Goal: Information Seeking & Learning: Learn about a topic

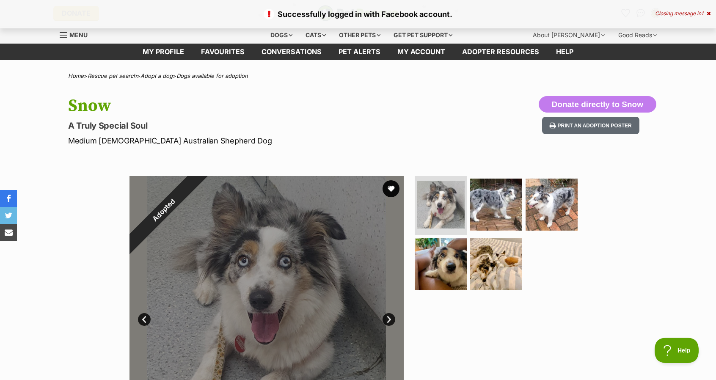
click at [64, 38] on div "Menu" at bounding box center [64, 35] width 8 height 7
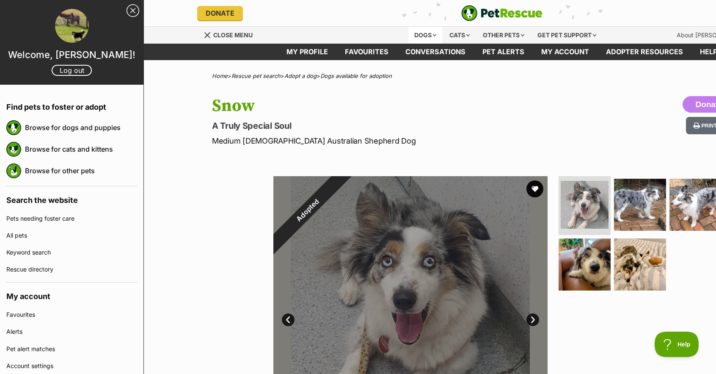
click at [422, 33] on div "Dogs" at bounding box center [425, 35] width 34 height 17
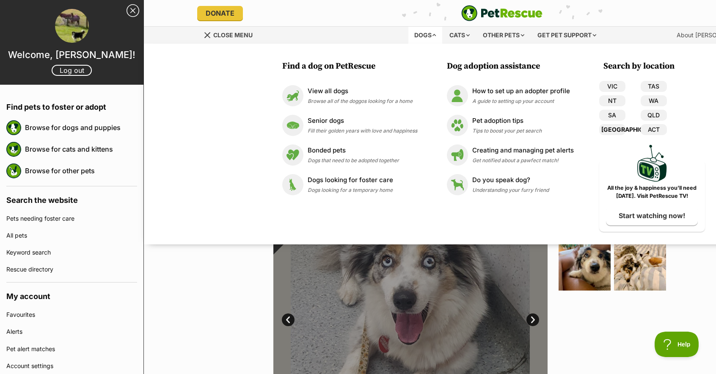
click at [611, 129] on link "[GEOGRAPHIC_DATA]" at bounding box center [612, 129] width 26 height 11
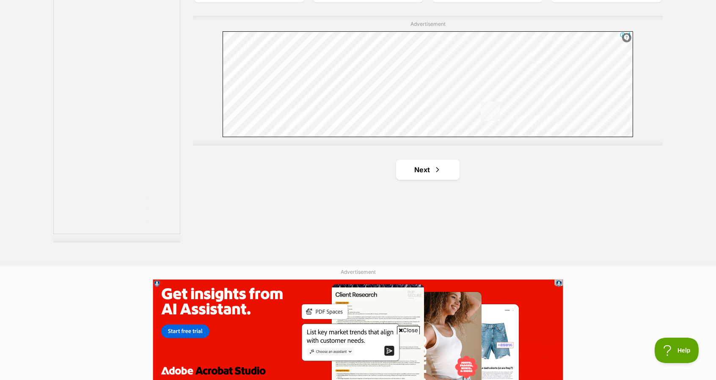
scroll to position [1542, 0]
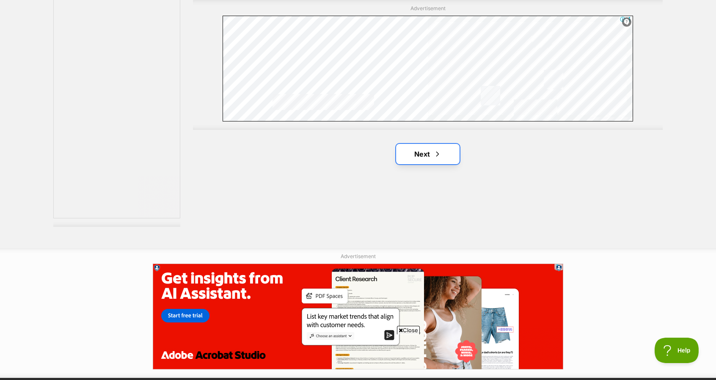
click at [421, 154] on link "Next" at bounding box center [427, 154] width 63 height 20
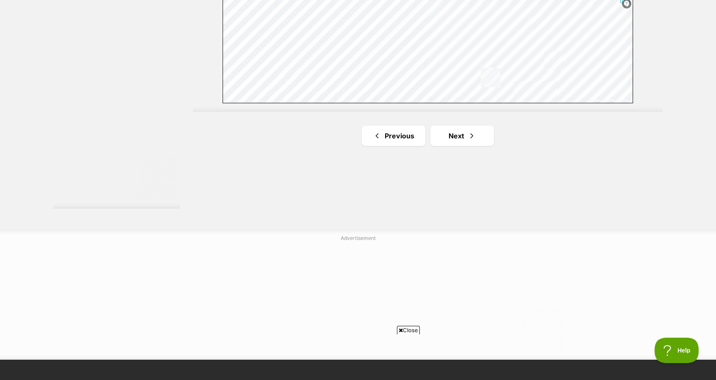
scroll to position [1569, 0]
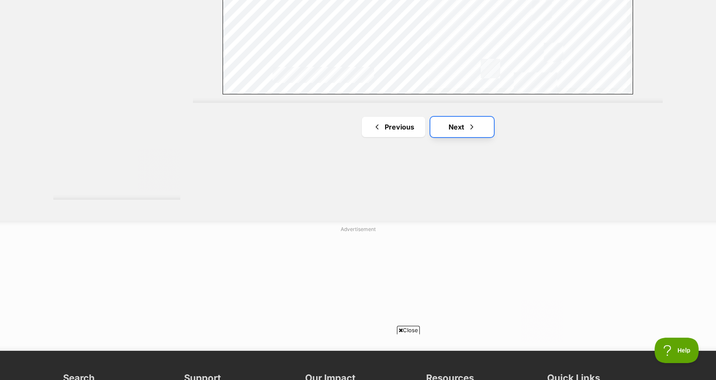
click at [474, 129] on link "Next" at bounding box center [461, 127] width 63 height 20
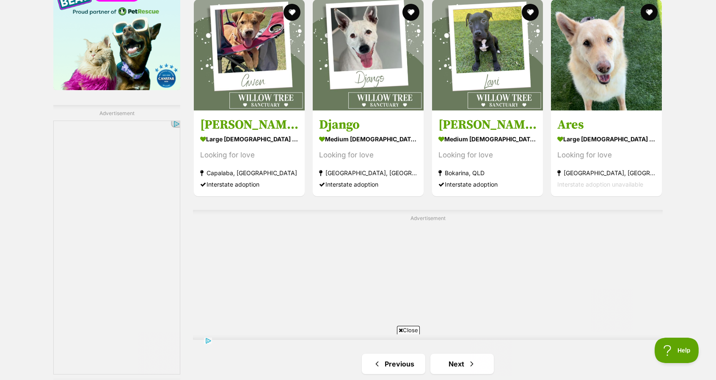
scroll to position [1386, 0]
click at [599, 93] on img at bounding box center [606, 53] width 111 height 111
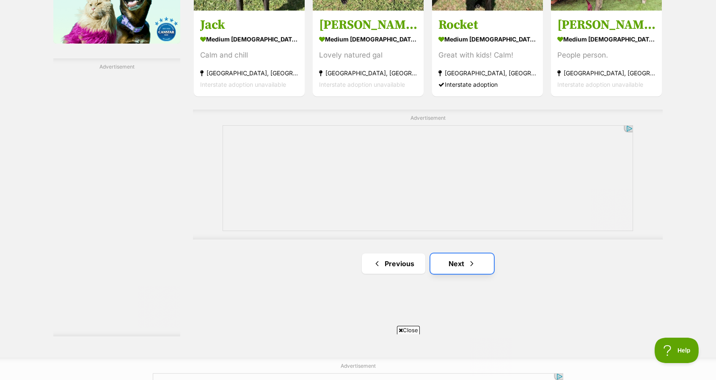
click at [456, 265] on link "Next" at bounding box center [461, 263] width 63 height 20
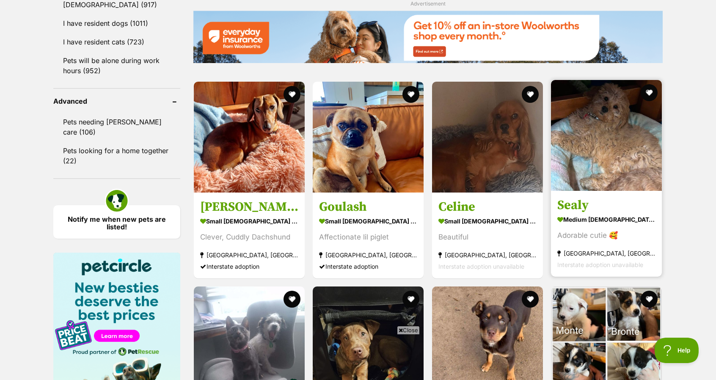
click at [581, 185] on img at bounding box center [606, 135] width 111 height 111
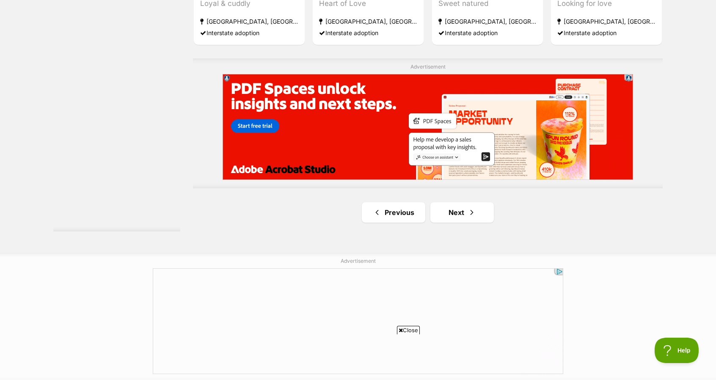
scroll to position [1539, 0]
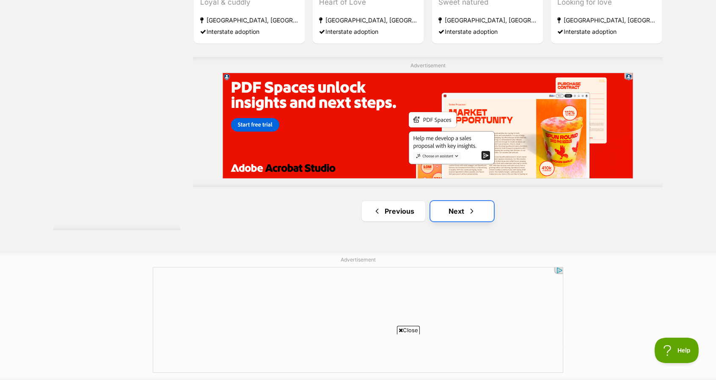
click at [454, 211] on link "Next" at bounding box center [461, 211] width 63 height 20
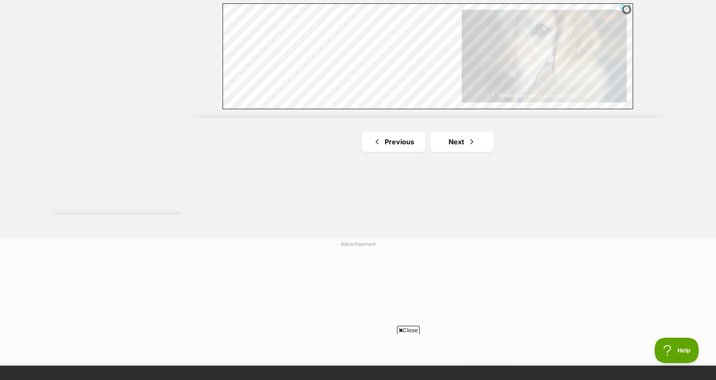
scroll to position [1564, 0]
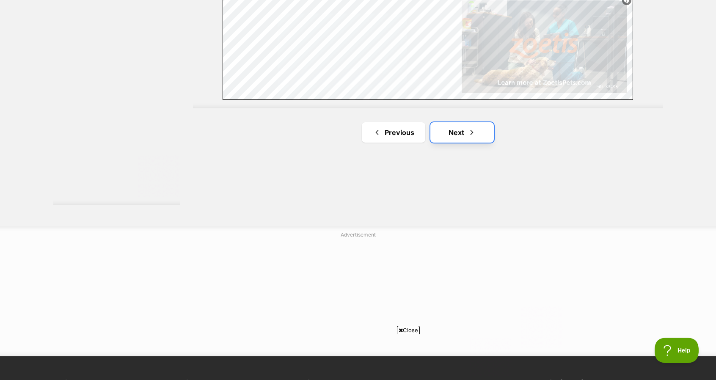
click at [454, 127] on link "Next" at bounding box center [461, 132] width 63 height 20
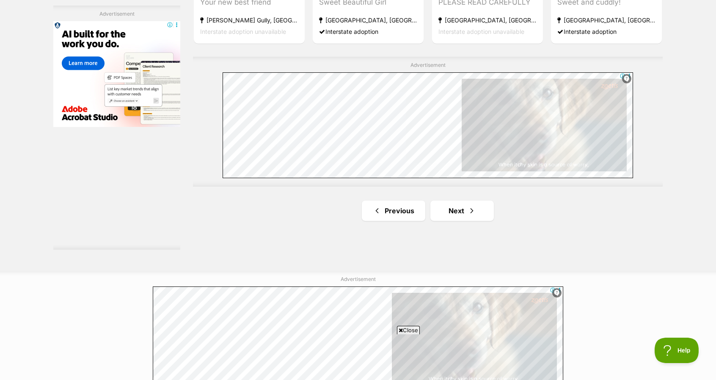
scroll to position [1522, 0]
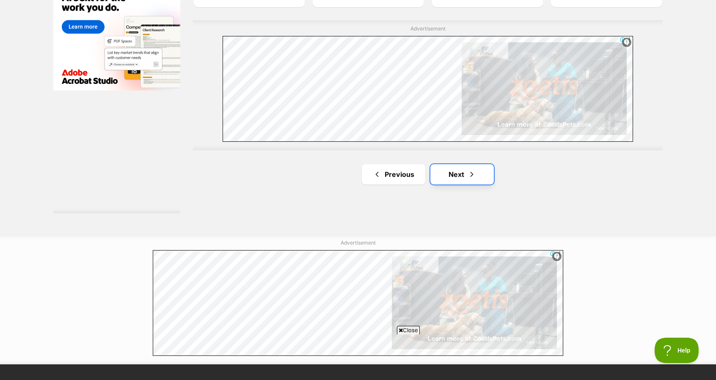
click at [448, 164] on link "Next" at bounding box center [461, 174] width 63 height 20
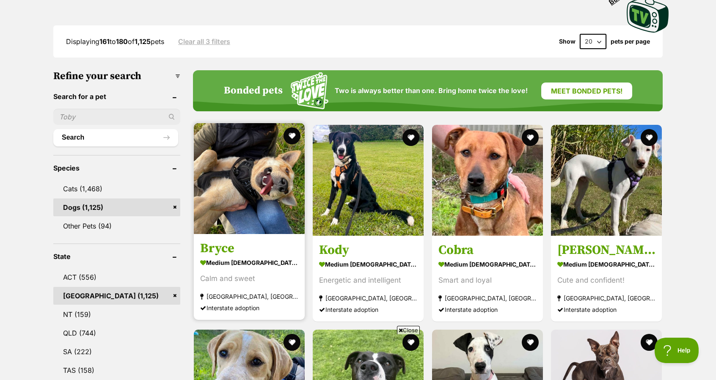
click at [257, 174] on img at bounding box center [249, 178] width 111 height 111
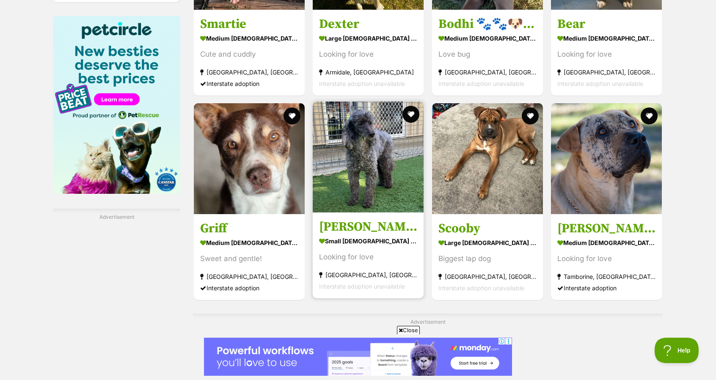
click at [348, 211] on img at bounding box center [368, 157] width 111 height 111
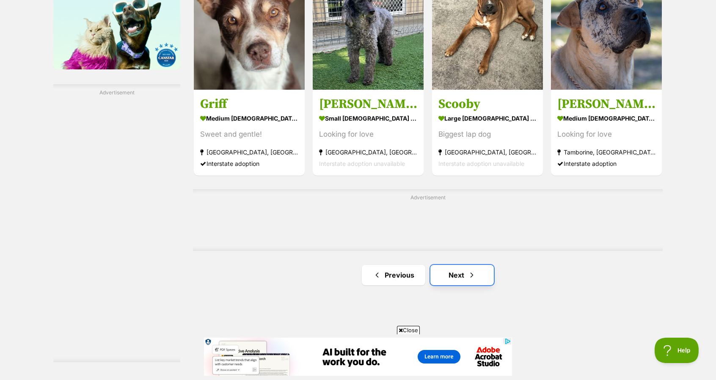
click at [449, 268] on link "Next" at bounding box center [461, 275] width 63 height 20
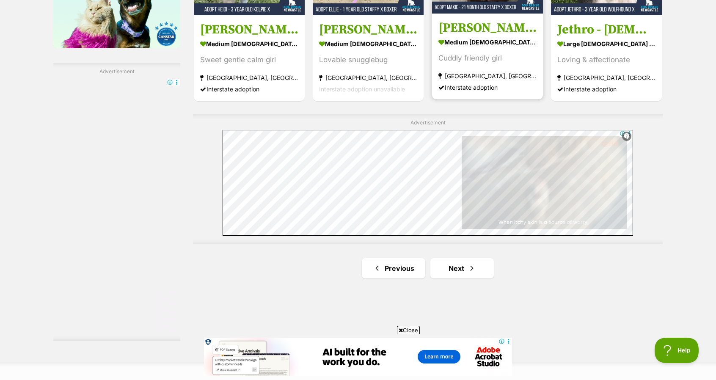
scroll to position [1435, 0]
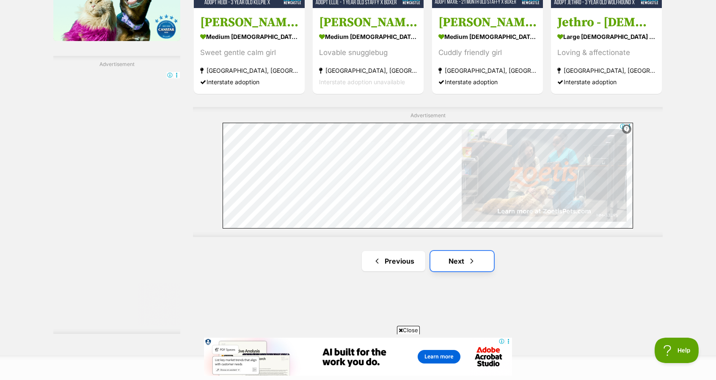
click at [452, 260] on link "Next" at bounding box center [461, 261] width 63 height 20
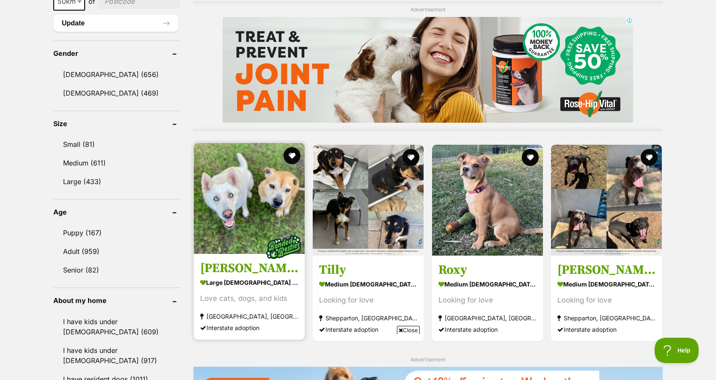
click at [216, 209] on img at bounding box center [249, 198] width 111 height 111
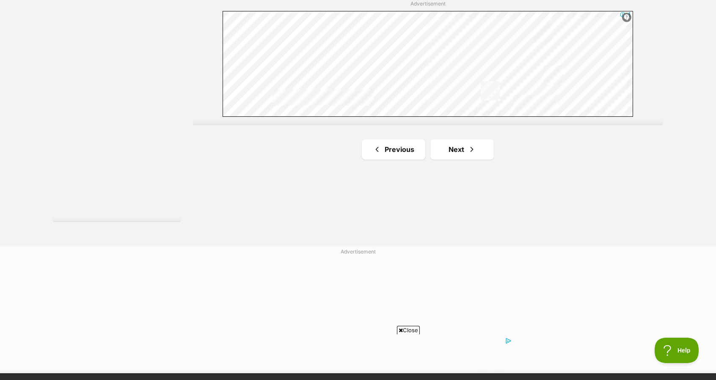
scroll to position [1551, 0]
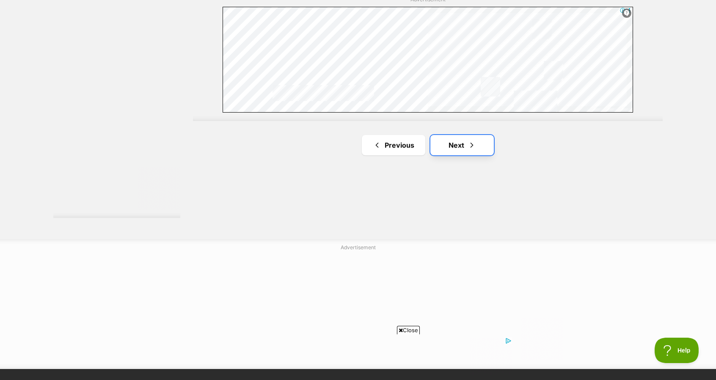
click at [459, 141] on link "Next" at bounding box center [461, 145] width 63 height 20
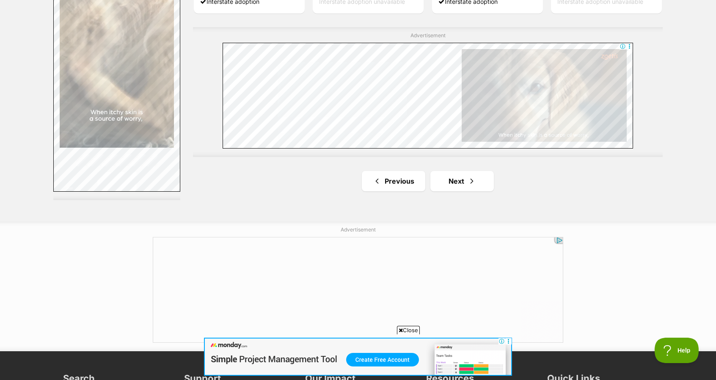
scroll to position [1570, 0]
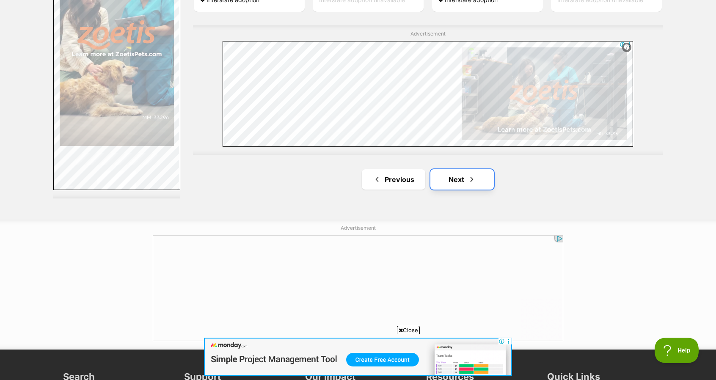
click at [457, 176] on link "Next" at bounding box center [461, 179] width 63 height 20
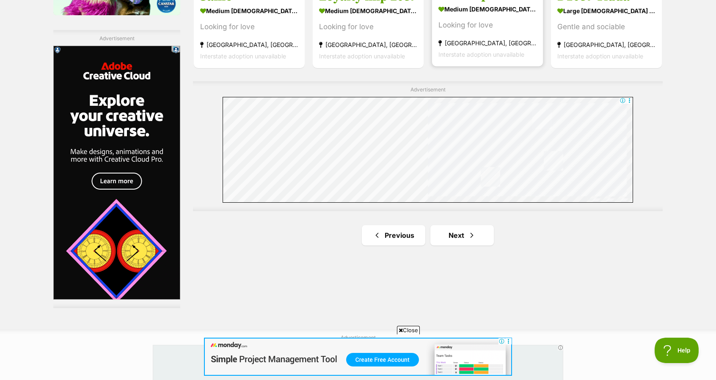
scroll to position [1466, 0]
